Goal: Find specific page/section: Find specific page/section

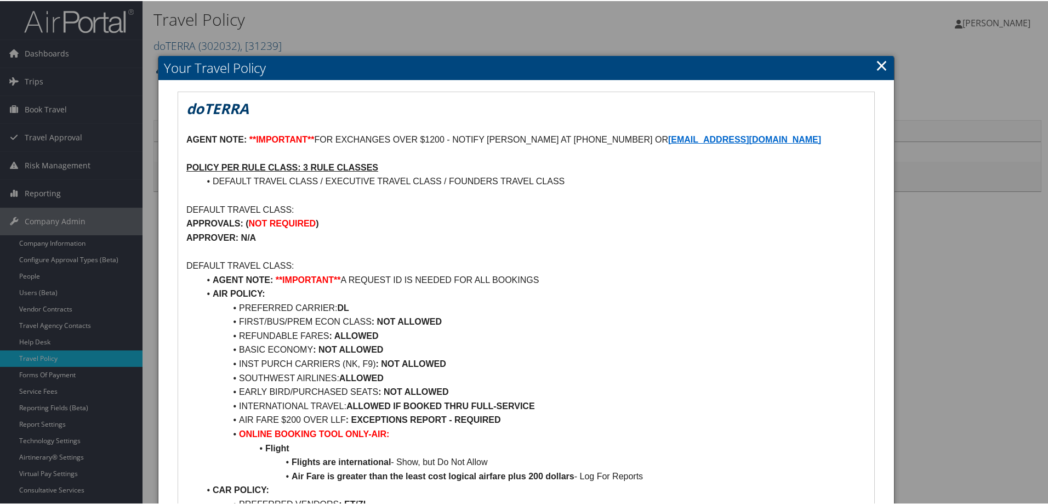
scroll to position [55, 0]
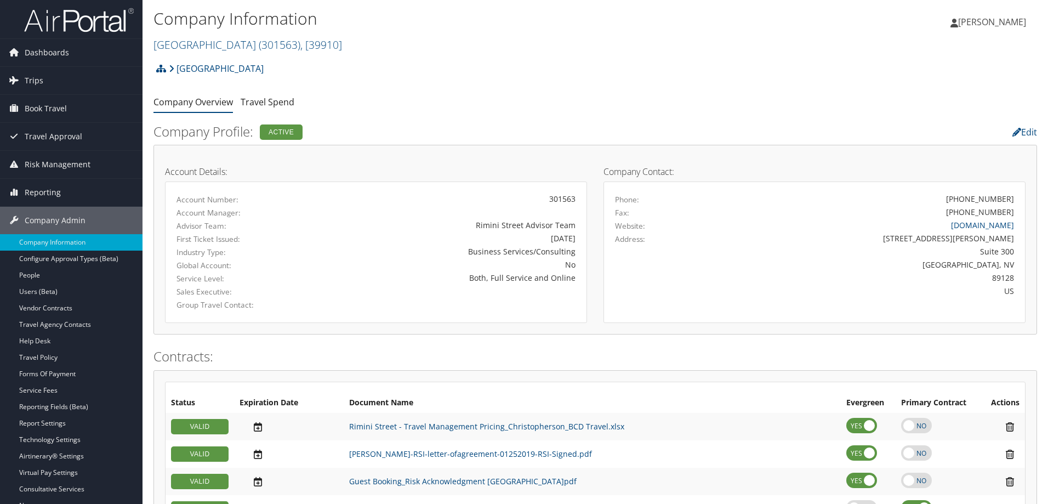
scroll to position [658, 0]
